Goal: Navigation & Orientation: Understand site structure

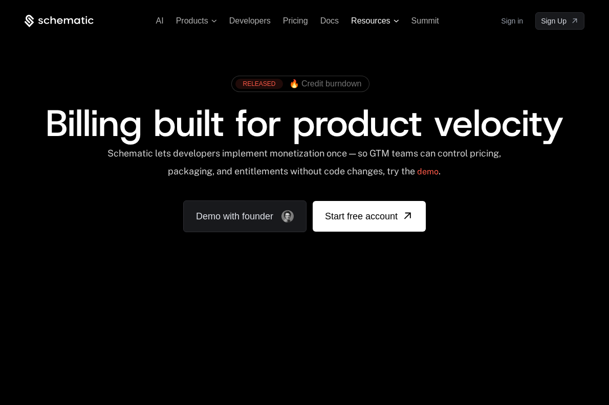
click at [395, 22] on icon at bounding box center [396, 20] width 6 height 3
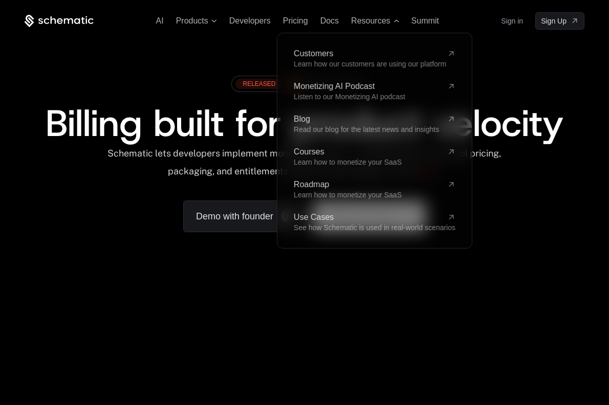
click at [218, 23] on ul "AI Products Developers Pricing Docs Resources Customers Learn how our customers…" at bounding box center [297, 20] width 283 height 9
click at [216, 23] on span "Products" at bounding box center [196, 20] width 41 height 9
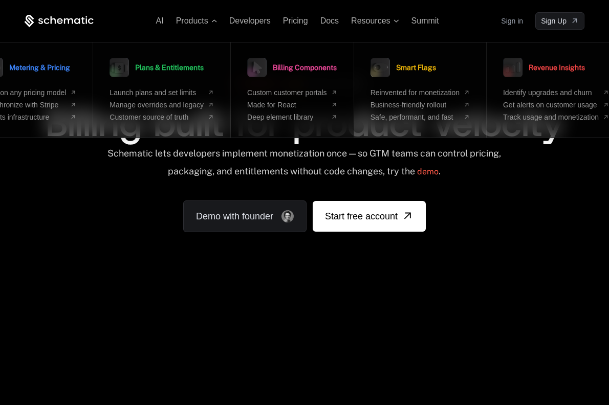
scroll to position [1, 0]
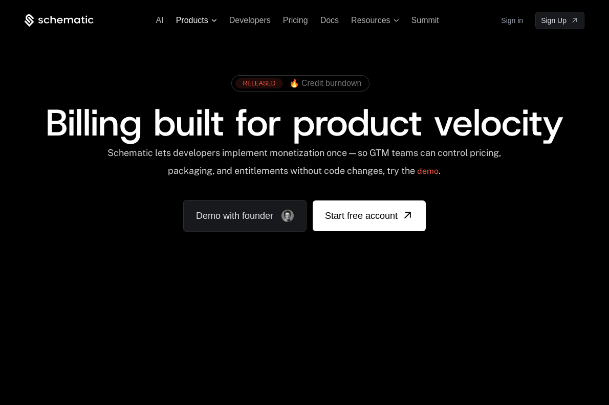
click at [210, 17] on span "Products" at bounding box center [196, 20] width 41 height 9
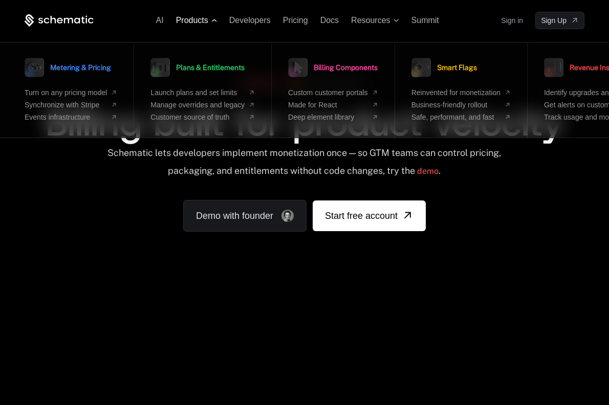
click at [212, 19] on icon at bounding box center [214, 20] width 6 height 3
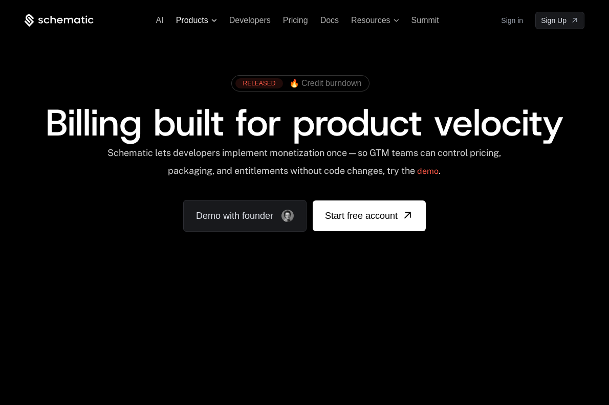
click at [214, 22] on span "Products" at bounding box center [196, 20] width 41 height 9
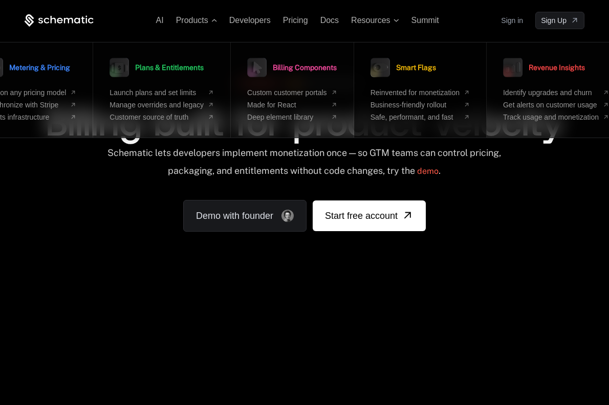
scroll to position [0, 41]
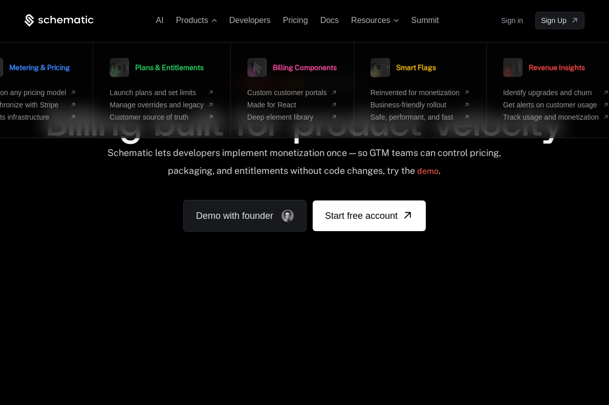
click at [30, 271] on div "RELEASED 🔥 Credit burndown Billing built for product velocity Schematic lets de…" at bounding box center [304, 150] width 609 height 243
